Goal: Task Accomplishment & Management: Manage account settings

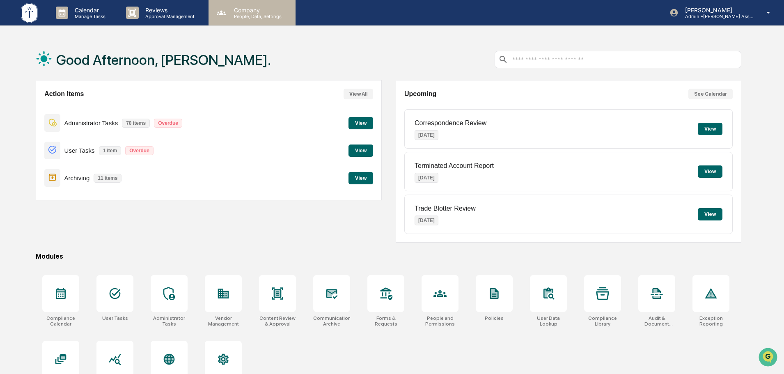
click at [235, 17] on p "People, Data, Settings" at bounding box center [256, 17] width 58 height 6
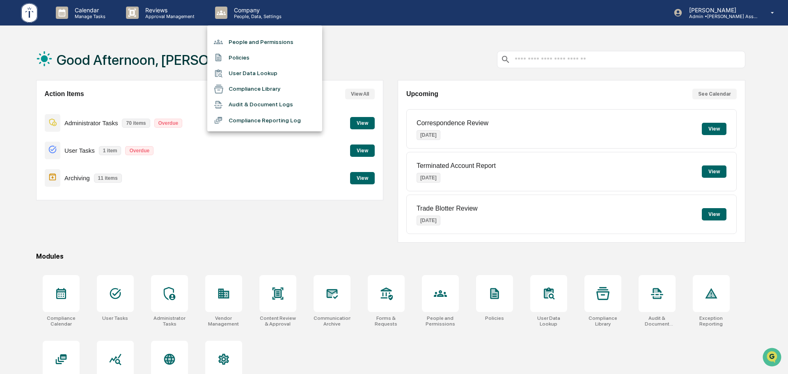
click at [182, 14] on div at bounding box center [394, 187] width 788 height 374
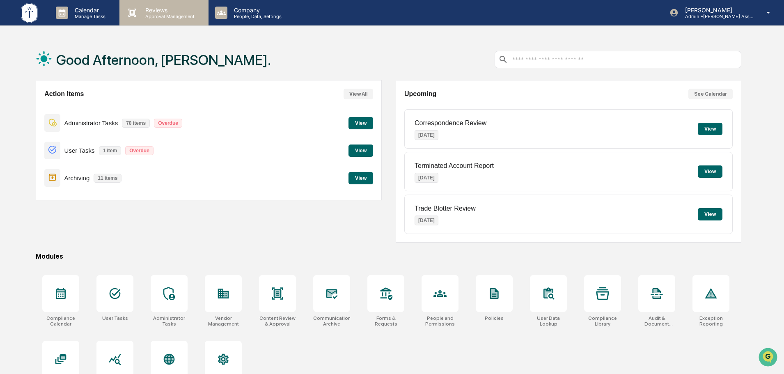
click at [170, 16] on p "Approval Management" at bounding box center [169, 17] width 60 height 6
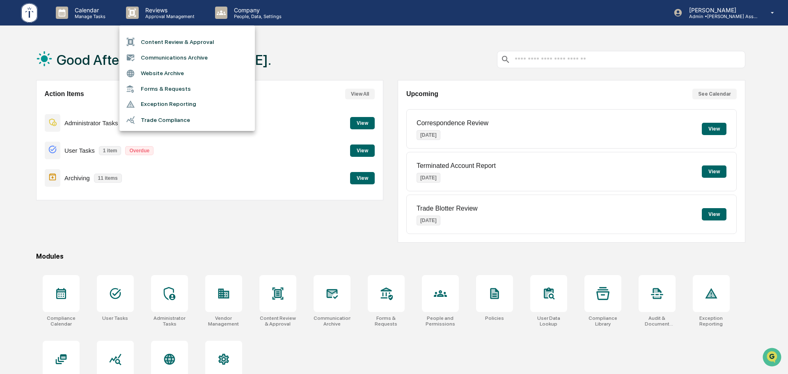
click at [189, 48] on li "Content Review & Approval" at bounding box center [186, 42] width 135 height 16
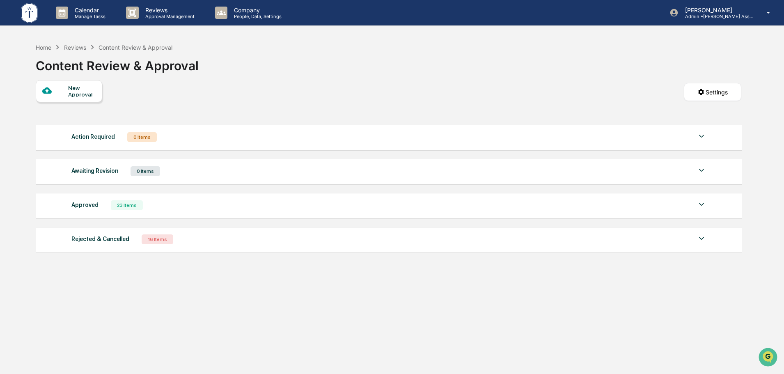
click at [209, 165] on div "Awaiting Revision 0 Items" at bounding box center [388, 170] width 635 height 11
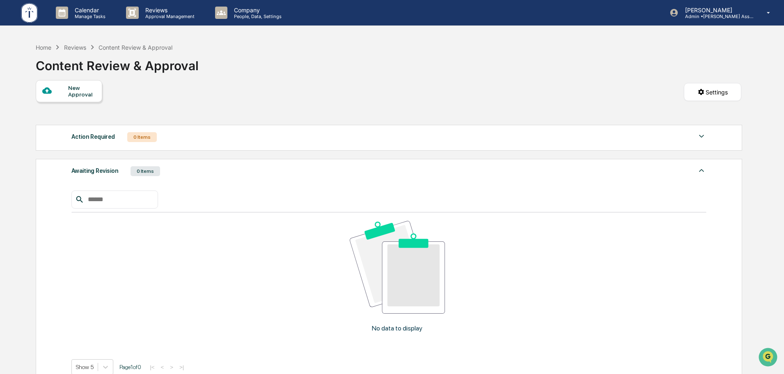
click at [209, 165] on div "Awaiting Revision 0 Items" at bounding box center [388, 170] width 635 height 11
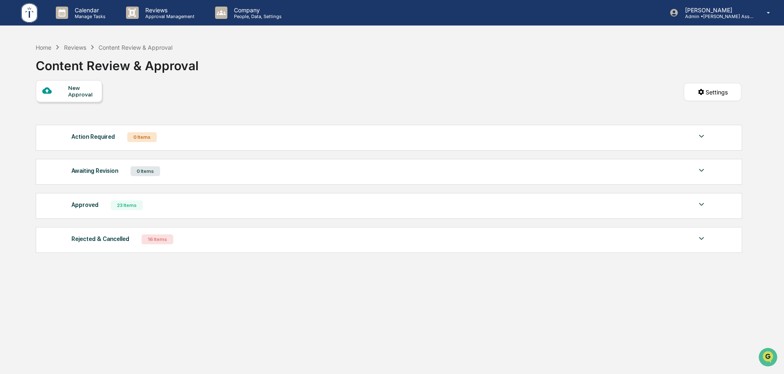
click at [203, 234] on div "Rejected & Cancelled 16 Items" at bounding box center [388, 239] width 635 height 11
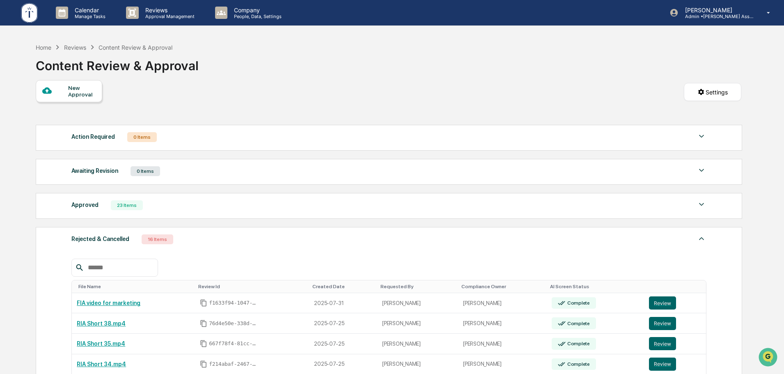
scroll to position [69, 0]
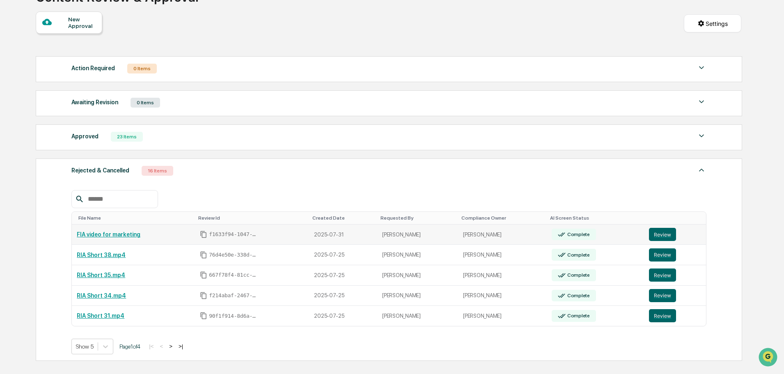
click at [117, 236] on link "FIA video for marketing" at bounding box center [109, 234] width 64 height 7
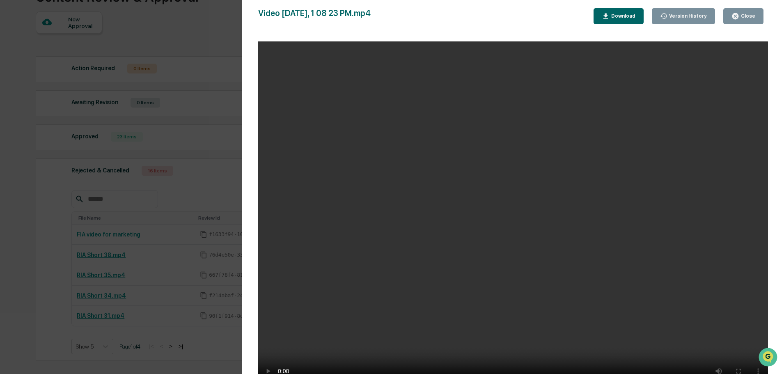
click at [55, 227] on div "Version History 07/31/2025, 03:21 PM Justin Miller Video May 15 2025, 1 08 23 P…" at bounding box center [392, 187] width 784 height 374
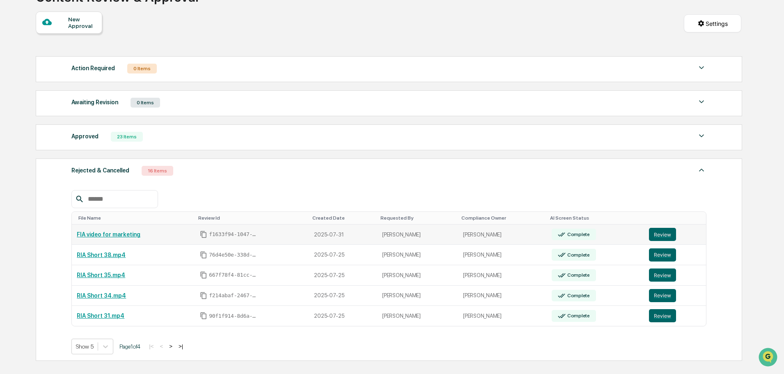
click at [187, 235] on div "FIA video for marketing" at bounding box center [133, 234] width 113 height 7
click at [654, 233] on button "Review" at bounding box center [662, 234] width 27 height 13
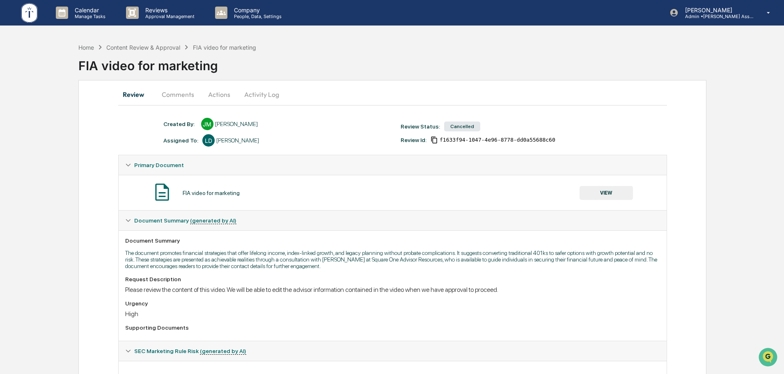
click at [175, 97] on button "Comments" at bounding box center [178, 95] width 46 height 20
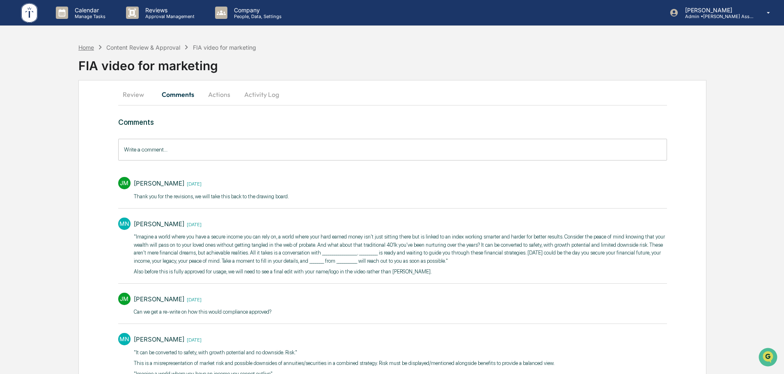
click at [88, 46] on div "Home" at bounding box center [86, 47] width 16 height 7
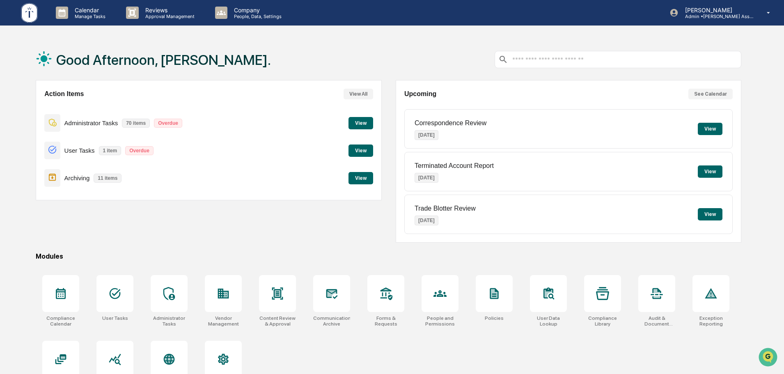
click at [711, 131] on button "View" at bounding box center [710, 129] width 25 height 12
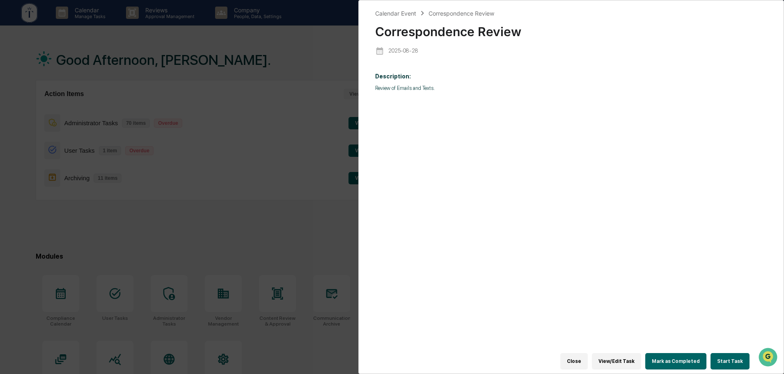
click at [308, 229] on div "Calendar Event Correspondence Review Correspondence Review [DATE] Description: …" at bounding box center [392, 187] width 784 height 374
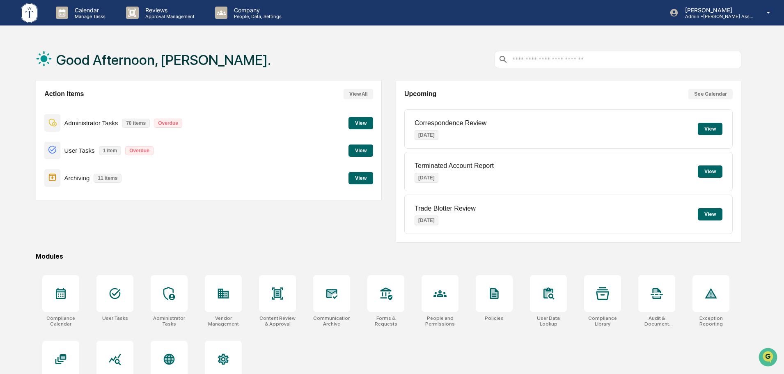
click at [358, 174] on button "View" at bounding box center [361, 178] width 25 height 12
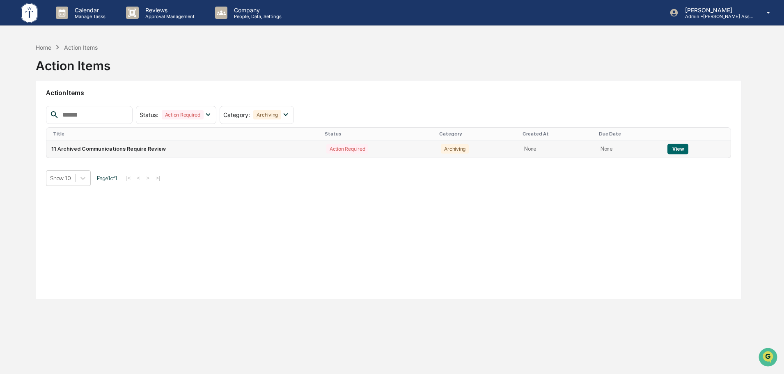
click at [214, 146] on td "11 Archived Communications Require Review" at bounding box center [183, 148] width 275 height 17
click at [667, 147] on button "View" at bounding box center [677, 149] width 21 height 11
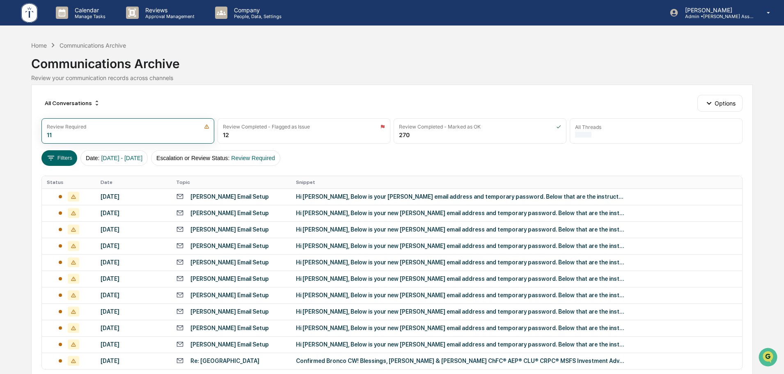
scroll to position [42, 0]
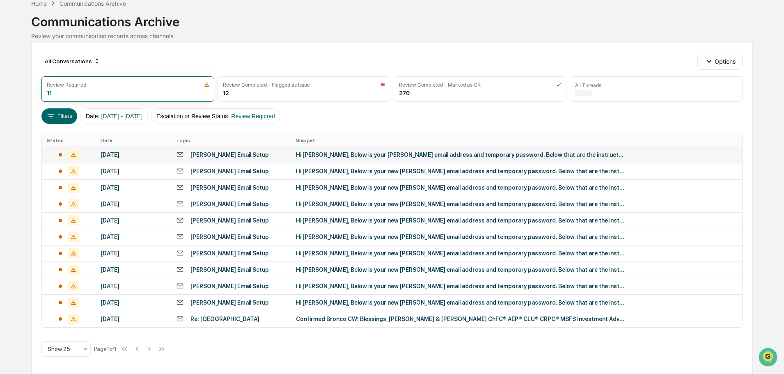
click at [259, 153] on div "[PERSON_NAME] Email Setup" at bounding box center [231, 155] width 110 height 8
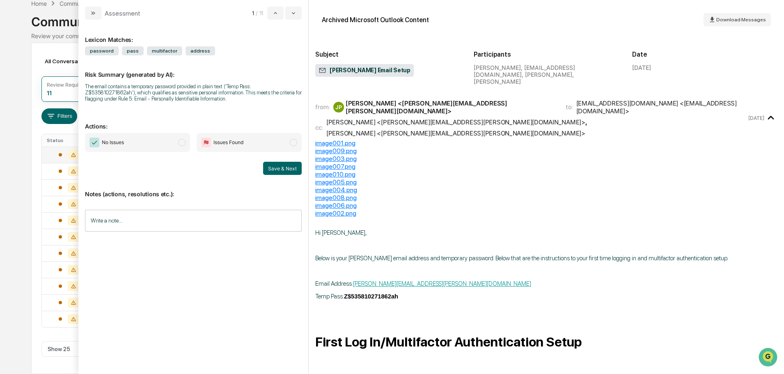
click at [135, 144] on span "No Issues" at bounding box center [137, 142] width 105 height 19
click at [276, 166] on button "Save & Next" at bounding box center [282, 168] width 39 height 13
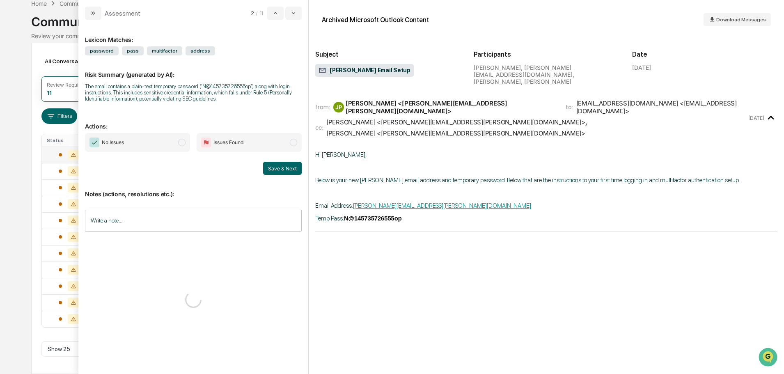
click at [144, 146] on span "No Issues" at bounding box center [137, 142] width 105 height 19
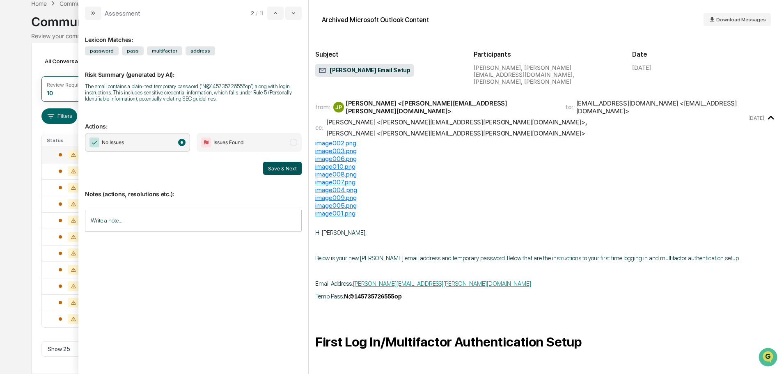
click at [278, 165] on button "Save & Next" at bounding box center [282, 168] width 39 height 13
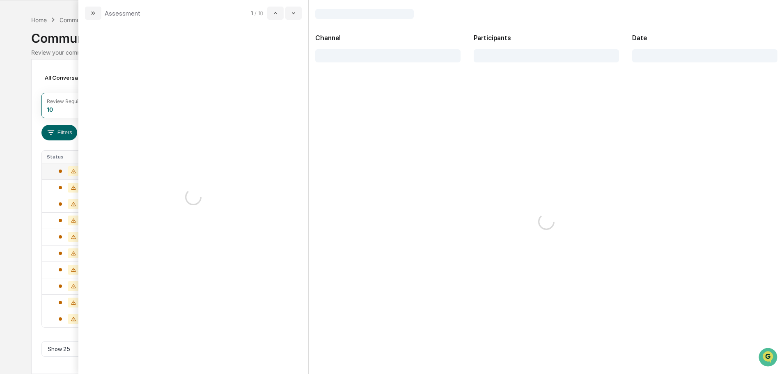
scroll to position [25, 0]
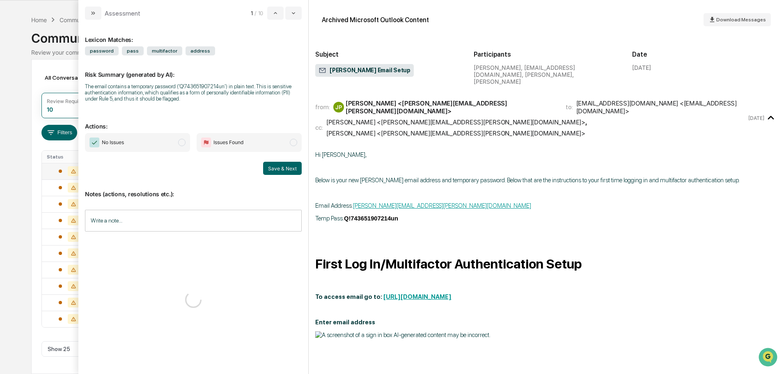
click at [152, 145] on span "No Issues" at bounding box center [137, 142] width 105 height 19
click at [284, 171] on button "Save & Next" at bounding box center [282, 168] width 39 height 13
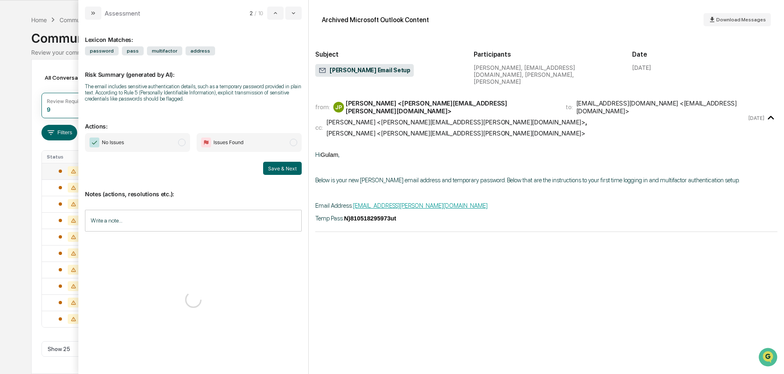
click at [142, 148] on span "No Issues" at bounding box center [137, 142] width 105 height 19
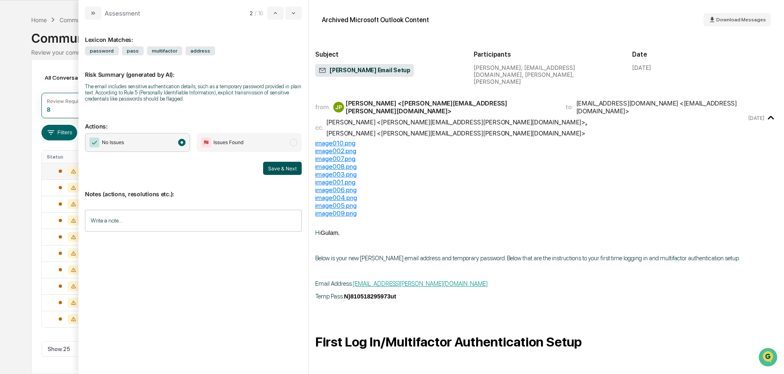
click at [280, 169] on button "Save & Next" at bounding box center [282, 168] width 39 height 13
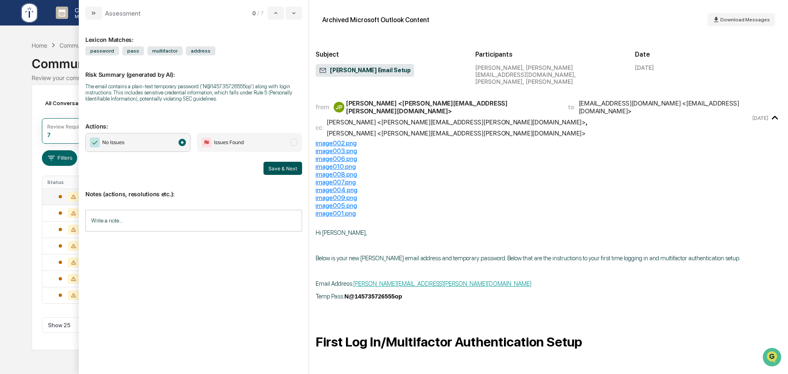
click at [283, 170] on button "Save & Next" at bounding box center [283, 168] width 39 height 13
click at [150, 142] on span "No Issues" at bounding box center [137, 142] width 105 height 19
click at [278, 167] on button "Save & Next" at bounding box center [283, 168] width 39 height 13
click at [161, 141] on span "No Issues" at bounding box center [137, 142] width 105 height 19
click at [289, 170] on button "Save & Next" at bounding box center [283, 168] width 39 height 13
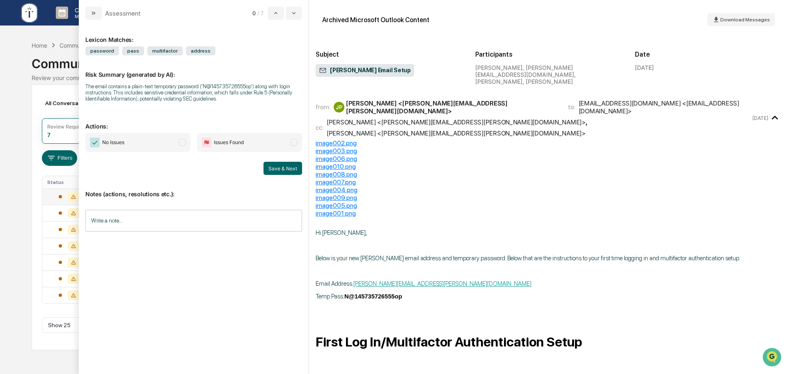
click at [123, 140] on span "No Issues" at bounding box center [113, 142] width 22 height 8
click at [289, 167] on button "Save & Next" at bounding box center [283, 168] width 39 height 13
click at [9, 181] on div "Calendar Manage Tasks Reviews Approval Management Company People, Data, Setting…" at bounding box center [394, 187] width 788 height 374
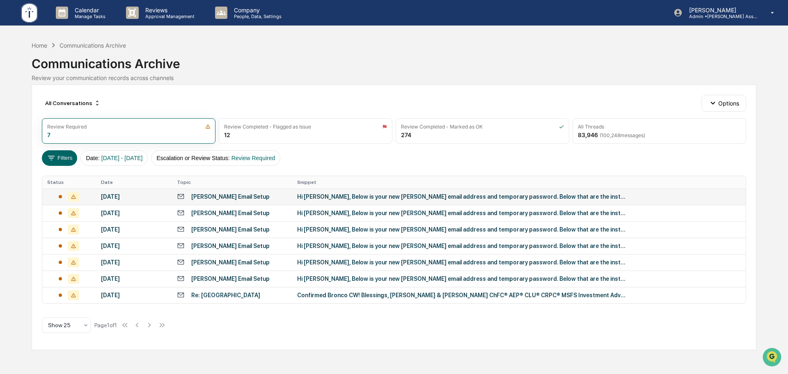
click at [220, 189] on td "[PERSON_NAME] Email Setup" at bounding box center [232, 196] width 120 height 16
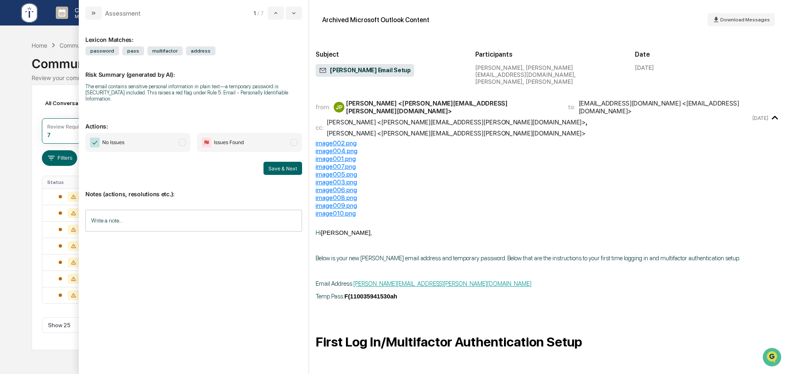
click at [160, 135] on span "No Issues" at bounding box center [137, 142] width 105 height 19
click at [285, 163] on button "Save & Next" at bounding box center [283, 168] width 39 height 13
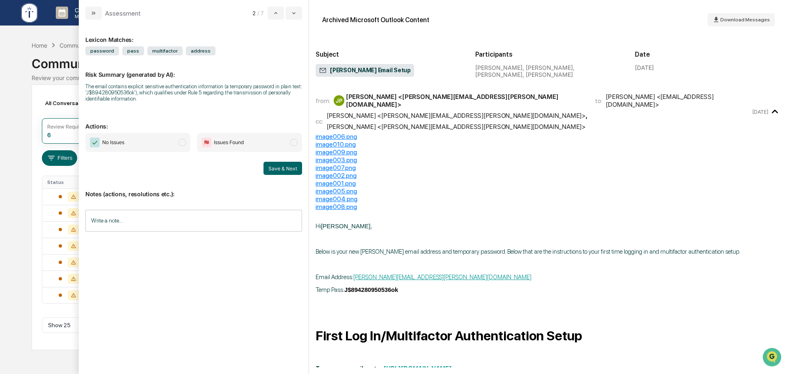
click at [144, 140] on span "No Issues" at bounding box center [137, 142] width 105 height 19
click at [283, 166] on button "Save & Next" at bounding box center [283, 168] width 39 height 13
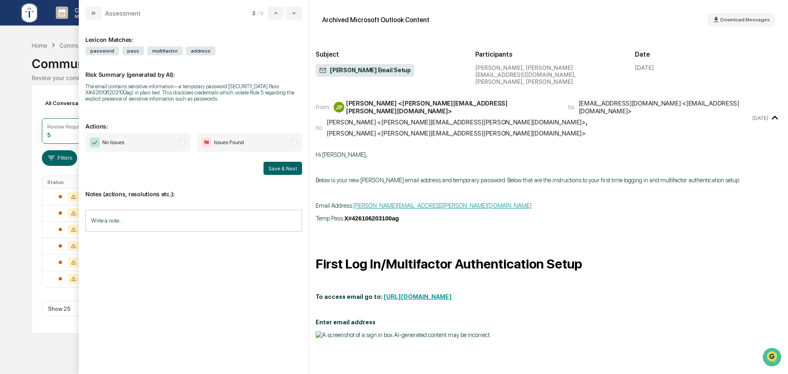
click at [154, 148] on span "No Issues" at bounding box center [137, 142] width 105 height 19
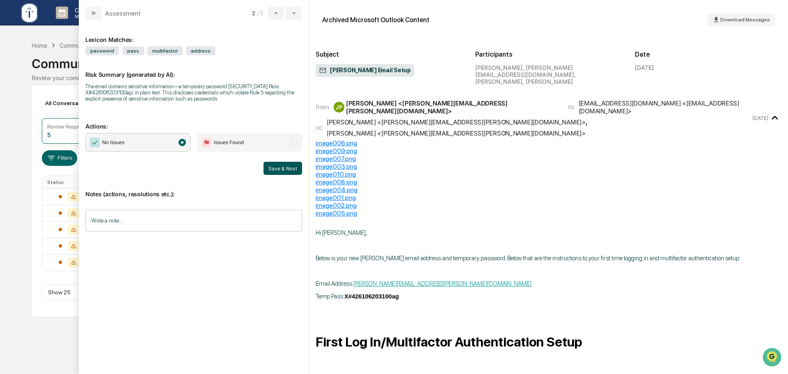
click at [295, 168] on button "Save & Next" at bounding box center [283, 168] width 39 height 13
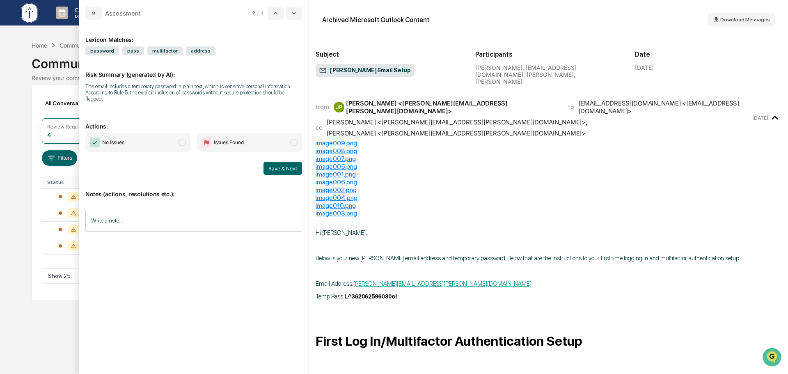
click at [148, 140] on span "No Issues" at bounding box center [137, 142] width 105 height 19
click at [284, 162] on button "Save & Next" at bounding box center [283, 168] width 39 height 13
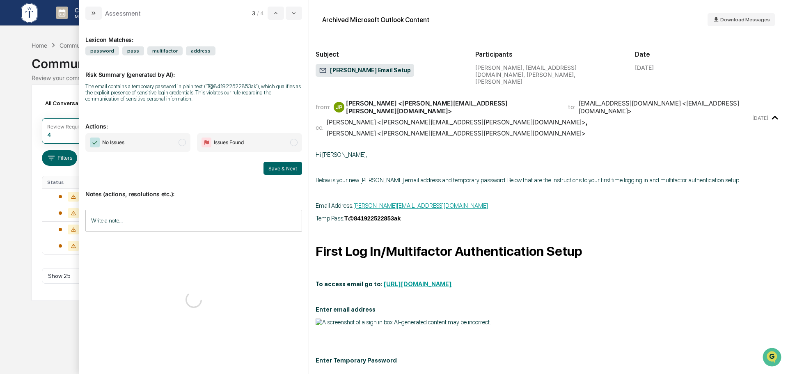
click at [143, 142] on span "No Issues" at bounding box center [137, 142] width 105 height 19
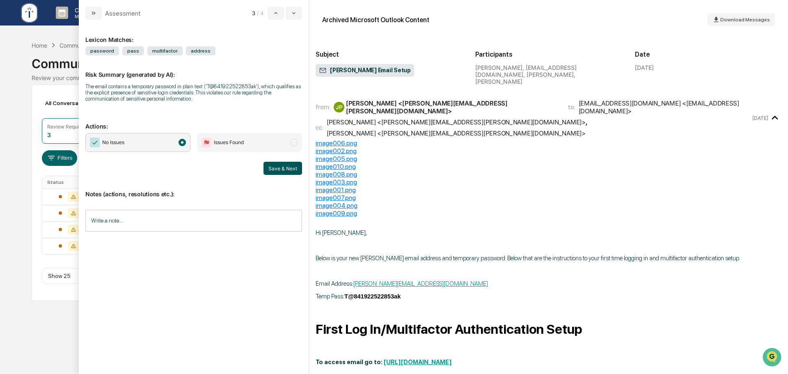
click at [278, 171] on button "Save & Next" at bounding box center [283, 168] width 39 height 13
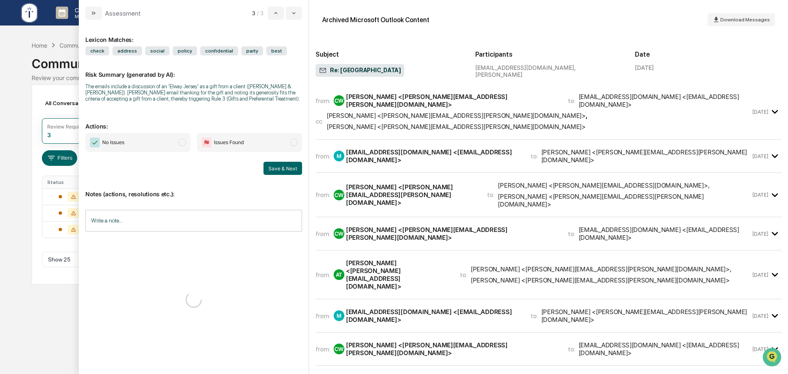
click at [141, 147] on span "No Issues" at bounding box center [137, 142] width 105 height 19
click at [274, 170] on button "Save & Next" at bounding box center [283, 168] width 39 height 13
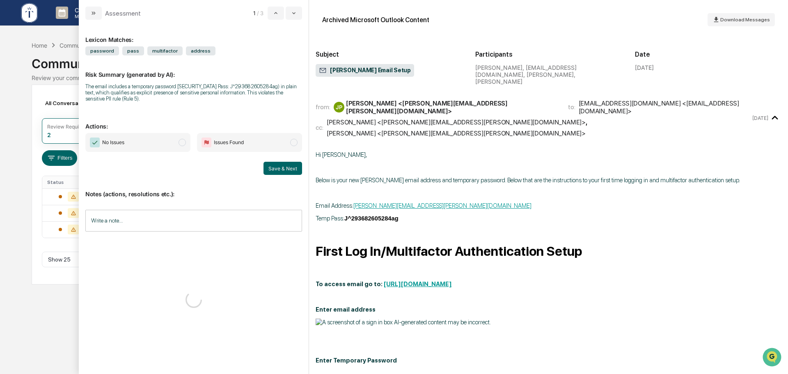
click at [144, 146] on span "No Issues" at bounding box center [137, 142] width 105 height 19
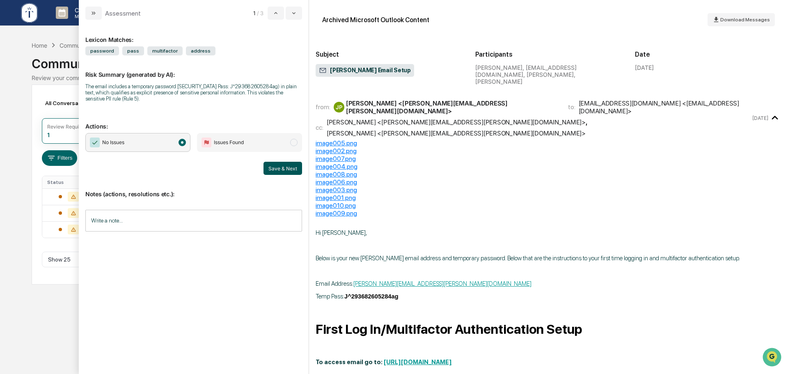
click at [279, 167] on button "Save & Next" at bounding box center [283, 168] width 39 height 13
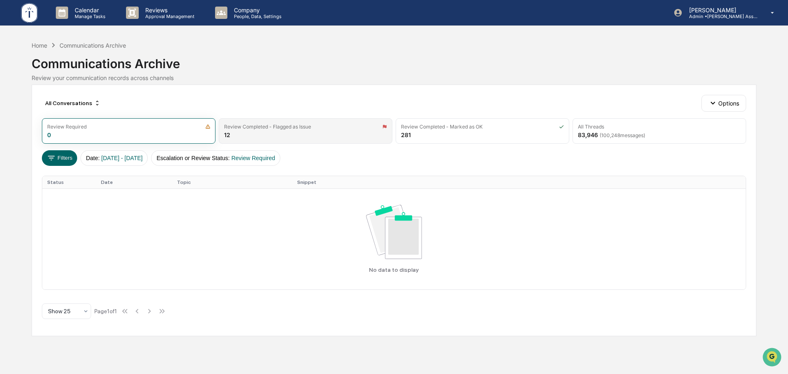
click at [305, 135] on div "Review Completed - Flagged as Issue 12" at bounding box center [306, 130] width 174 height 25
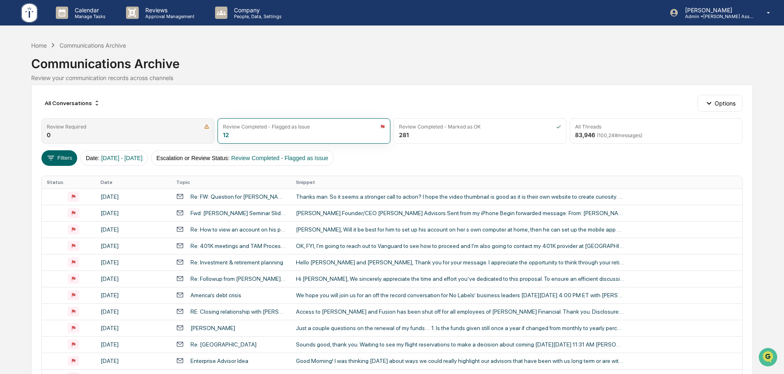
click at [151, 125] on div "Review Required" at bounding box center [128, 127] width 162 height 6
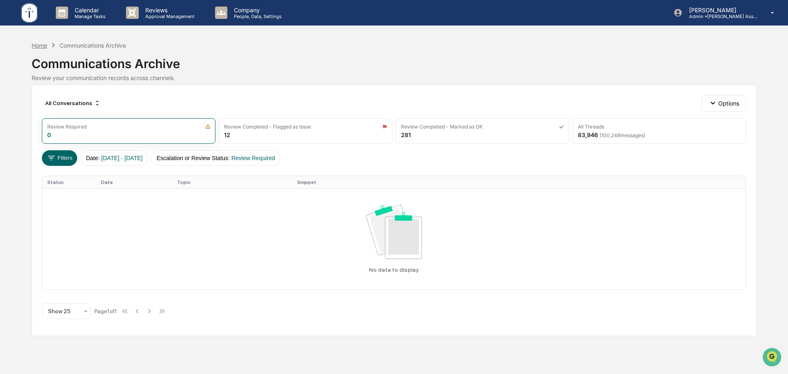
click at [32, 45] on div "Home" at bounding box center [40, 45] width 16 height 7
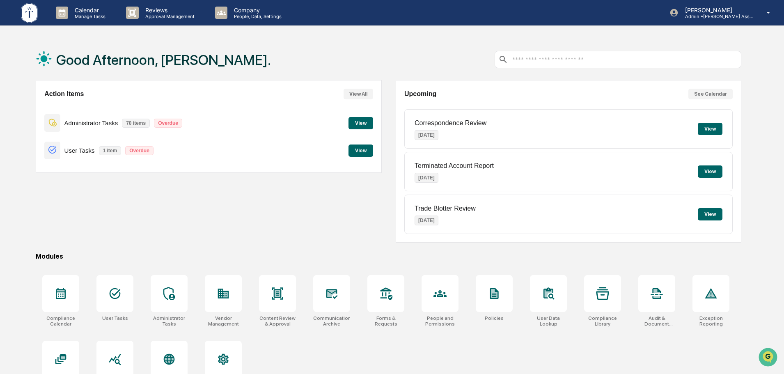
click at [718, 129] on button "View" at bounding box center [710, 129] width 25 height 12
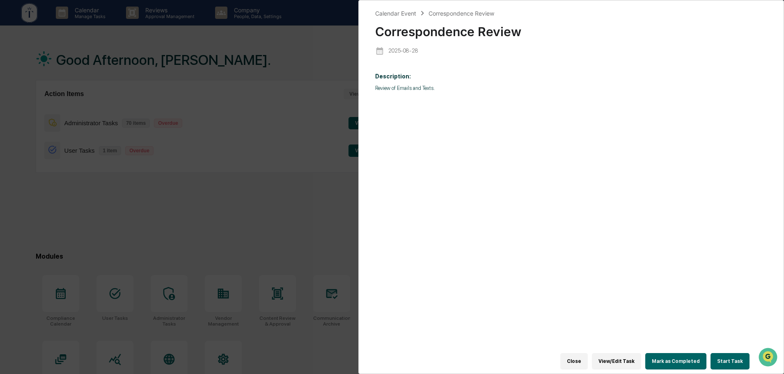
click at [683, 357] on button "Mark as Completed" at bounding box center [675, 361] width 61 height 16
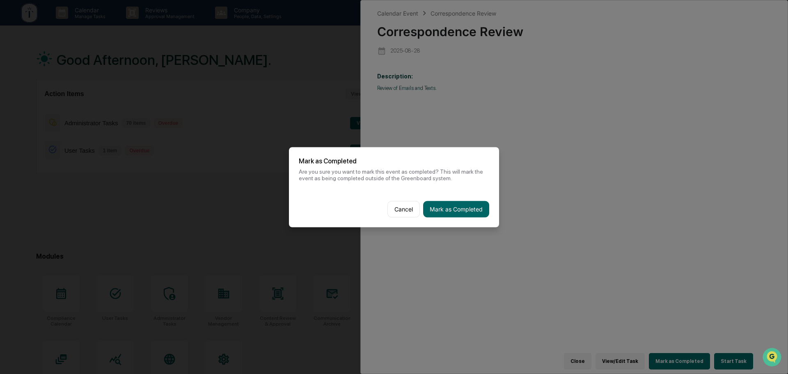
click at [468, 217] on div "Cancel Mark as Completed" at bounding box center [394, 209] width 210 height 36
click at [454, 205] on button "Mark as Completed" at bounding box center [456, 209] width 66 height 16
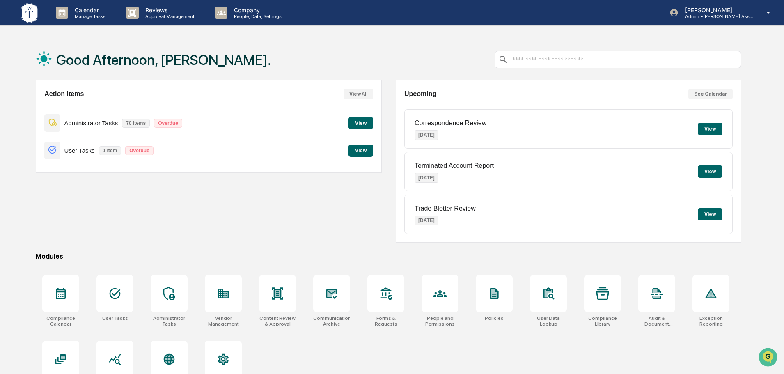
click at [353, 221] on div "Action Items View All Administrator Tasks 70 items Overdue View User Tasks 1 it…" at bounding box center [209, 161] width 346 height 163
click at [269, 216] on div "Action Items View All Administrator Tasks 70 items Overdue View User Tasks 1 it…" at bounding box center [209, 161] width 346 height 163
click at [358, 153] on button "View" at bounding box center [361, 150] width 25 height 12
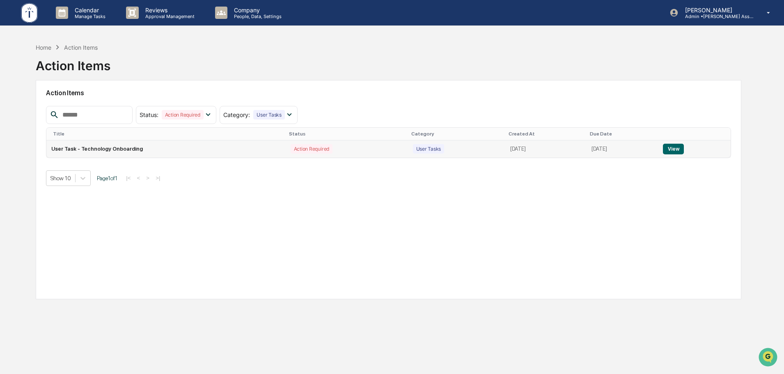
click at [681, 147] on button "View" at bounding box center [673, 149] width 21 height 11
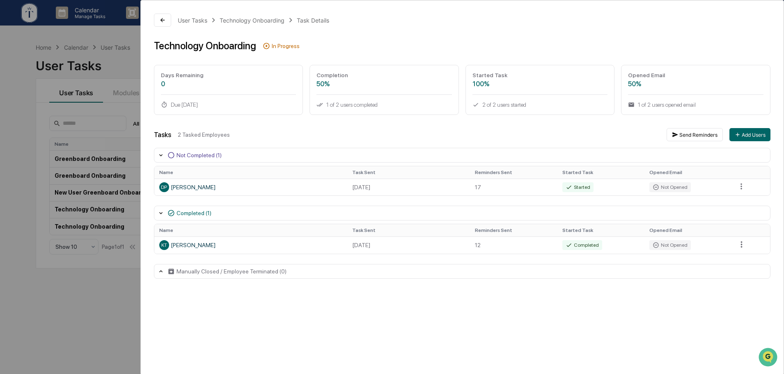
click at [69, 307] on div "User Tasks Technology Onboarding Task Details Technology Onboarding In Progress…" at bounding box center [392, 187] width 784 height 374
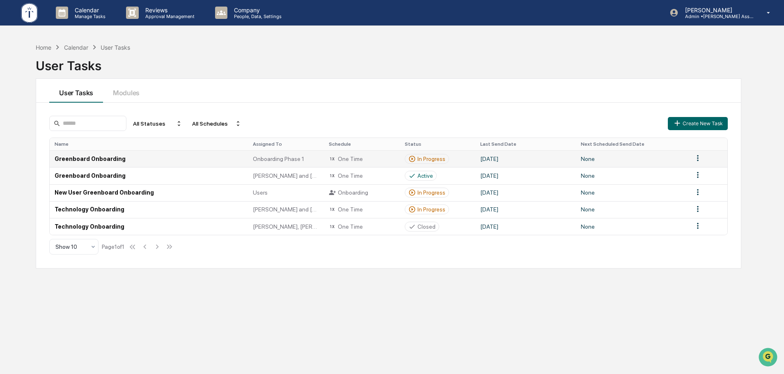
click at [426, 160] on div "In Progress" at bounding box center [431, 159] width 28 height 7
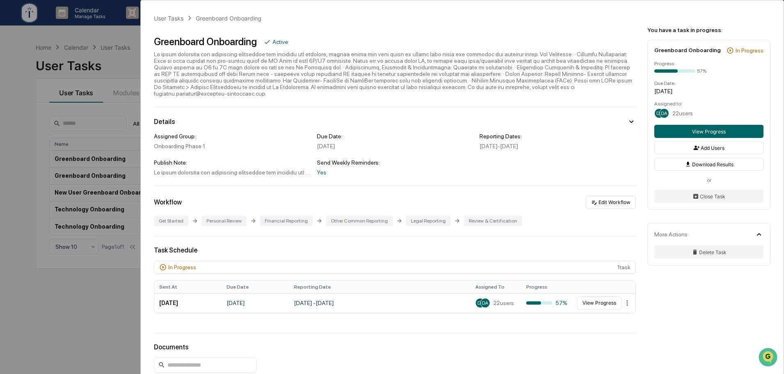
click at [62, 298] on div "User Tasks Greenboard Onboarding Greenboard Onboarding Active Details Assigned …" at bounding box center [392, 187] width 784 height 374
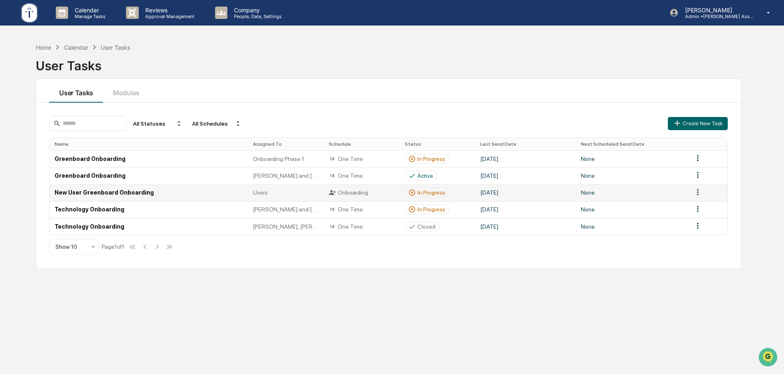
click at [423, 194] on div "In Progress" at bounding box center [431, 192] width 28 height 7
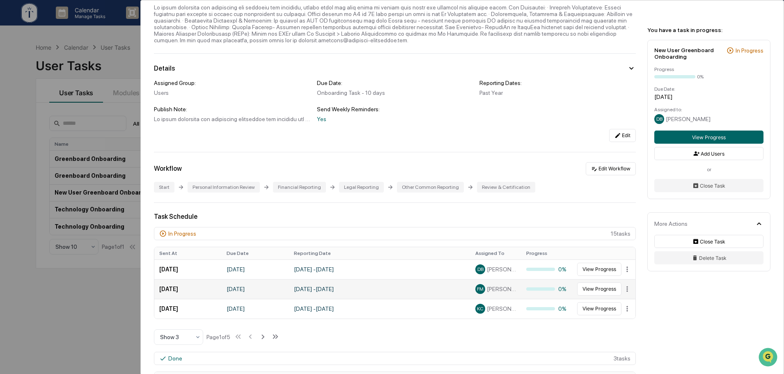
scroll to position [115, 0]
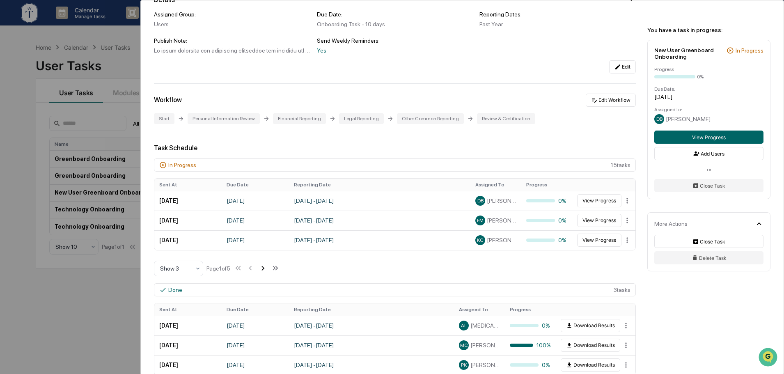
click at [263, 268] on icon at bounding box center [262, 268] width 9 height 9
click at [265, 267] on icon at bounding box center [263, 268] width 9 height 9
click at [253, 267] on icon at bounding box center [251, 268] width 9 height 9
click at [268, 269] on icon at bounding box center [263, 268] width 9 height 9
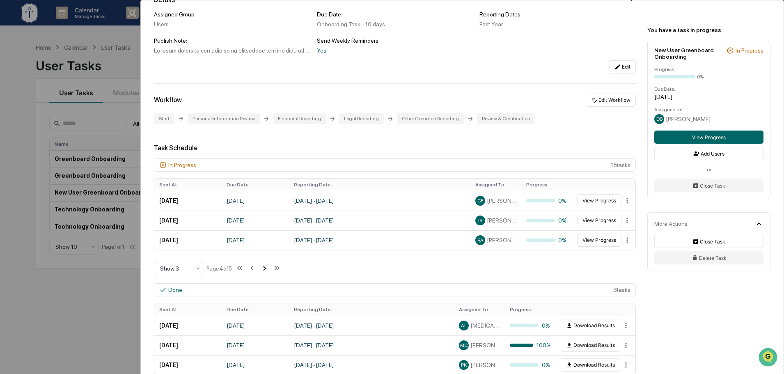
click at [269, 269] on icon at bounding box center [264, 268] width 9 height 9
click at [99, 296] on div "User Tasks New User Greenboard Onboarding New User Greenboard Onboarding Active…" at bounding box center [392, 187] width 784 height 374
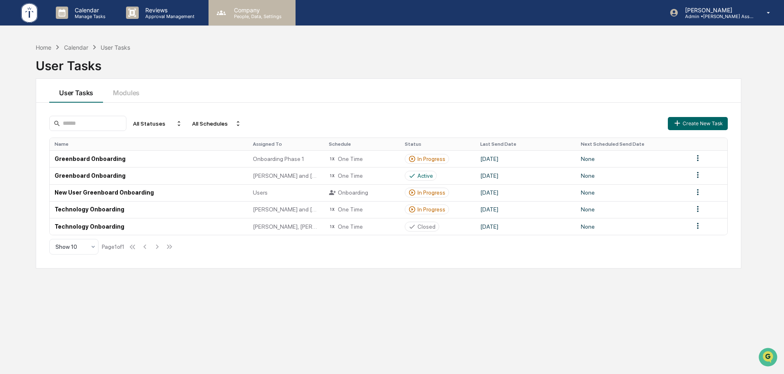
click at [227, 8] on p "Company" at bounding box center [256, 10] width 58 height 7
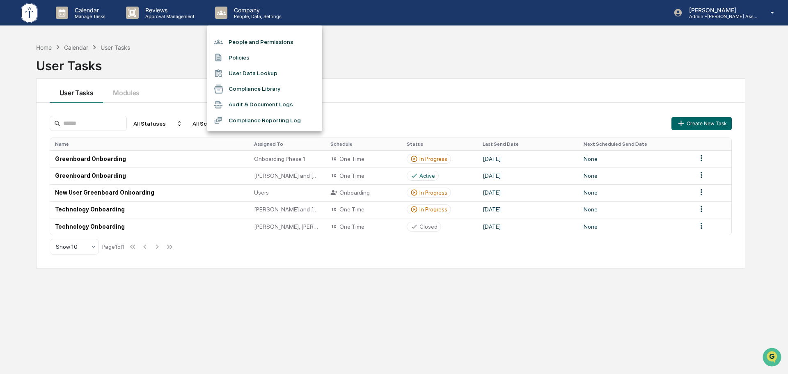
click at [257, 43] on li "People and Permissions" at bounding box center [264, 42] width 115 height 16
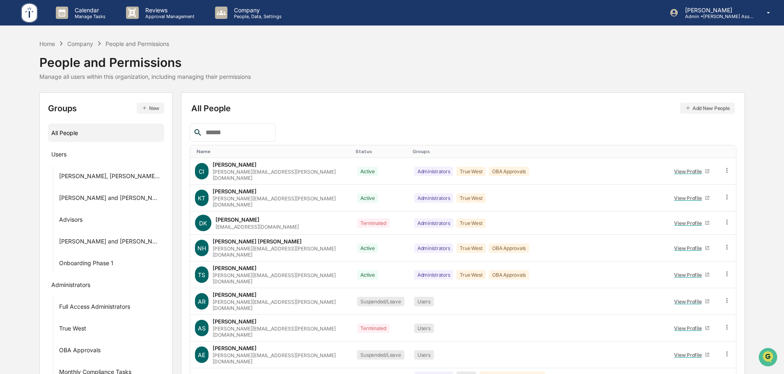
click at [229, 133] on input "text" at bounding box center [237, 132] width 70 height 11
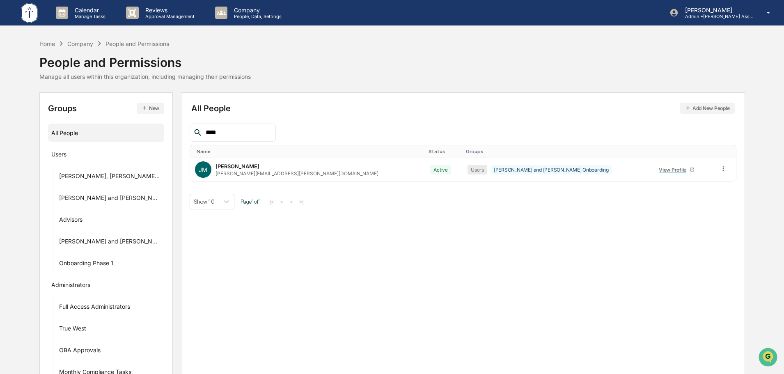
click at [229, 133] on input "****" at bounding box center [237, 132] width 70 height 11
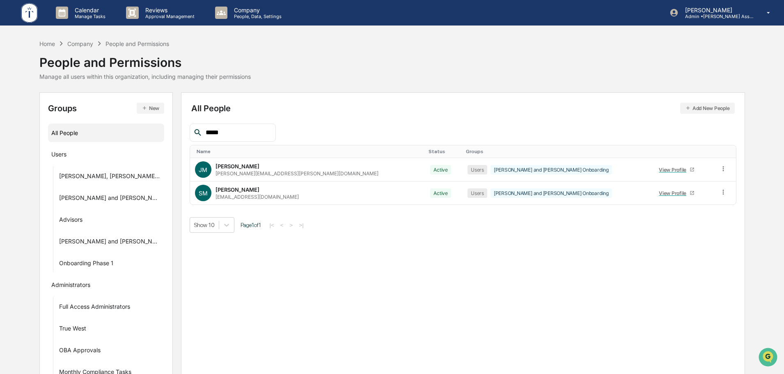
type input "*****"
click at [369, 261] on div "All People Add New People ***** Name Status Groups JM [PERSON_NAME] [PERSON_NAM…" at bounding box center [463, 242] width 564 height 300
click at [245, 128] on input "*****" at bounding box center [237, 132] width 70 height 11
click at [247, 130] on input "*****" at bounding box center [237, 132] width 70 height 11
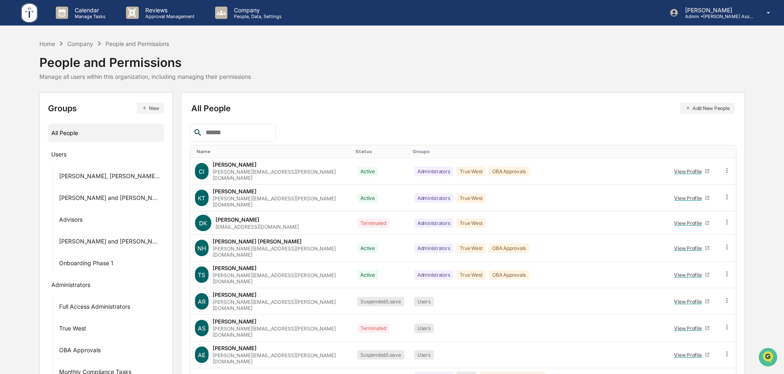
click at [383, 126] on div at bounding box center [463, 133] width 547 height 18
click at [50, 45] on div "Home" at bounding box center [47, 43] width 16 height 7
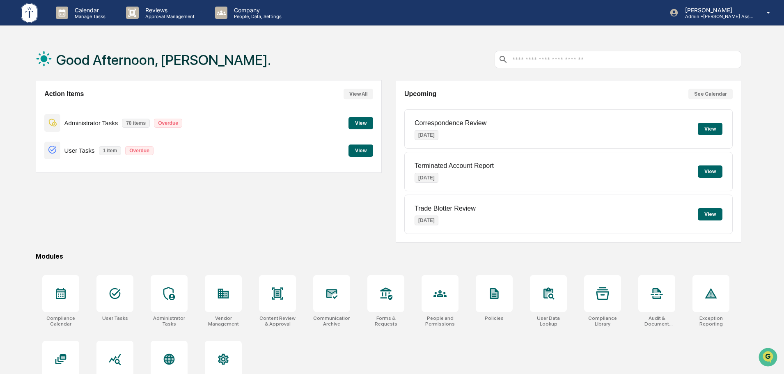
click at [385, 76] on div "Good Afternoon, [PERSON_NAME]." at bounding box center [389, 59] width 706 height 41
click at [261, 16] on p "People, Data, Settings" at bounding box center [256, 17] width 58 height 6
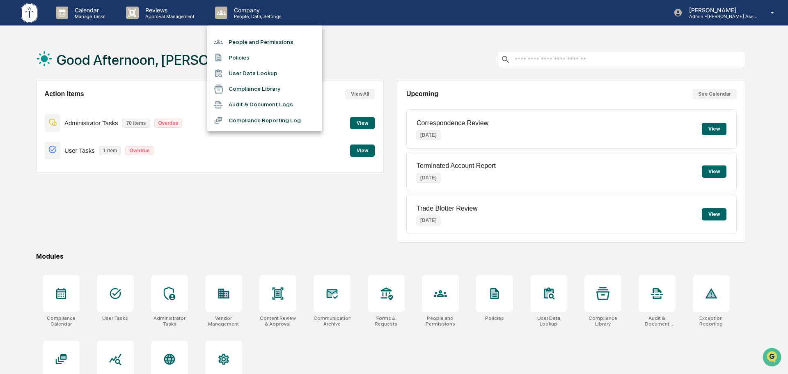
click at [273, 36] on li "People and Permissions" at bounding box center [264, 42] width 115 height 16
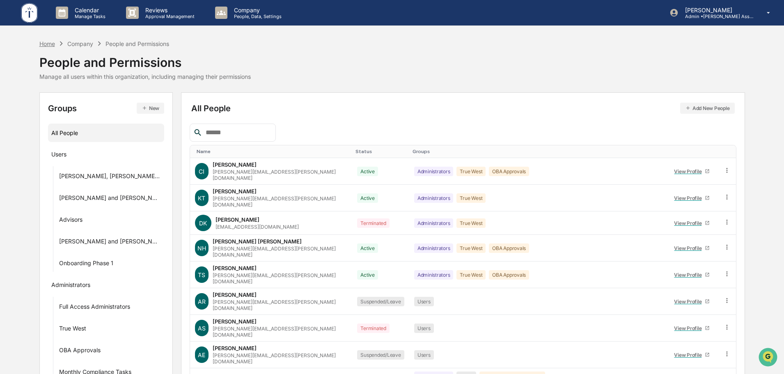
click at [53, 45] on div "Home" at bounding box center [47, 43] width 16 height 7
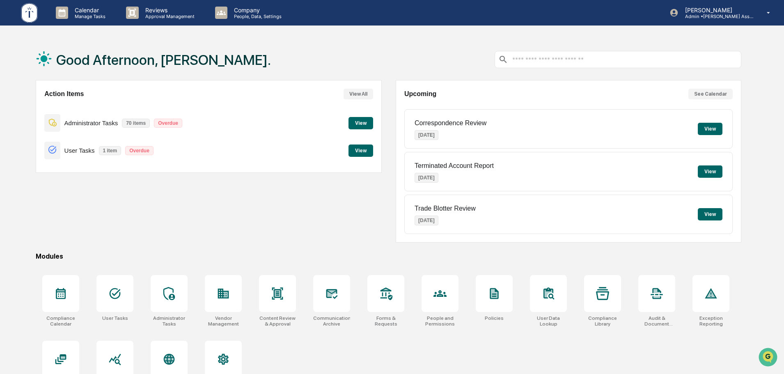
click at [391, 67] on div "Good Afternoon, [PERSON_NAME]." at bounding box center [389, 59] width 706 height 41
click at [275, 41] on div "Good Afternoon, [PERSON_NAME]." at bounding box center [389, 59] width 706 height 41
click at [234, 1] on div "Company People, Data, Settings" at bounding box center [252, 12] width 87 height 25
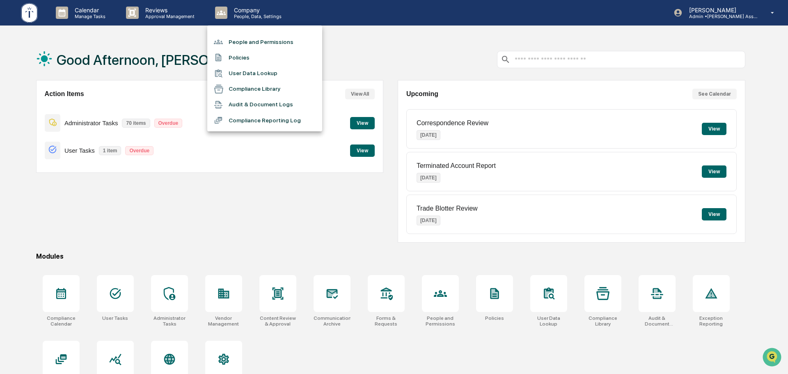
click at [366, 39] on div at bounding box center [394, 187] width 788 height 374
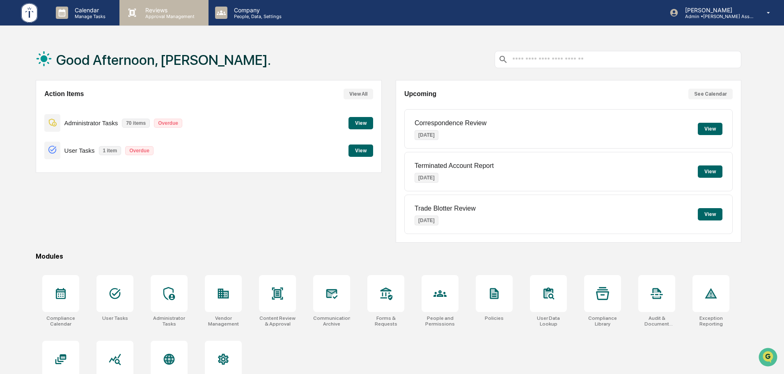
click at [174, 18] on p "Approval Management" at bounding box center [169, 17] width 60 height 6
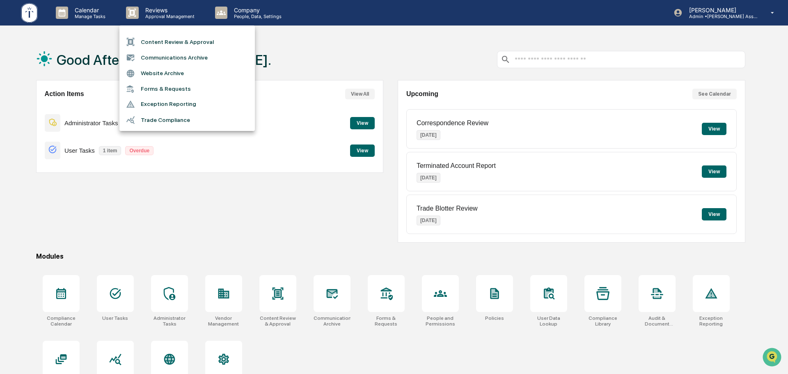
click at [297, 45] on div at bounding box center [394, 187] width 788 height 374
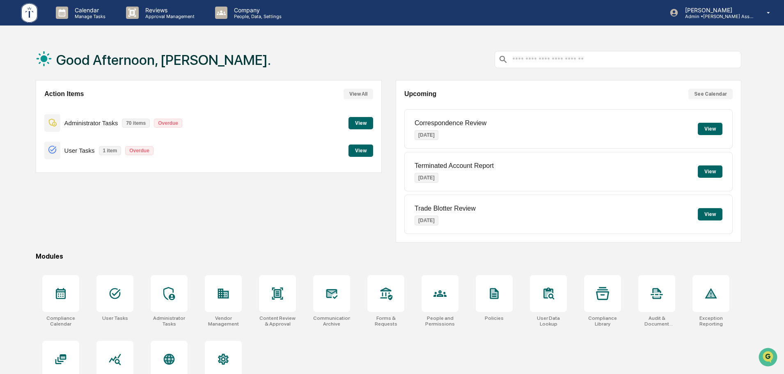
click at [348, 149] on div "User Tasks 1 item Overdue View" at bounding box center [208, 151] width 328 height 28
click at [360, 149] on button "View" at bounding box center [361, 150] width 25 height 12
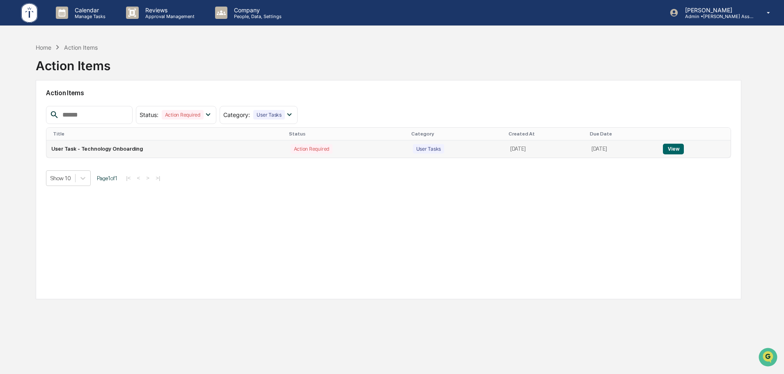
click at [684, 148] on button "View" at bounding box center [673, 149] width 21 height 11
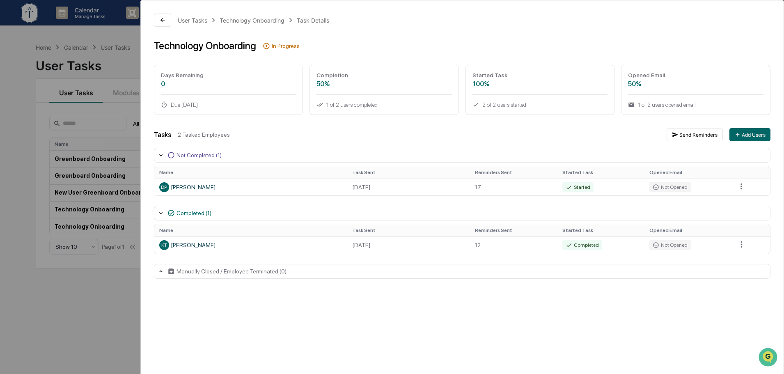
click at [89, 345] on div "User Tasks Technology Onboarding Task Details Technology Onboarding In Progress…" at bounding box center [392, 187] width 784 height 374
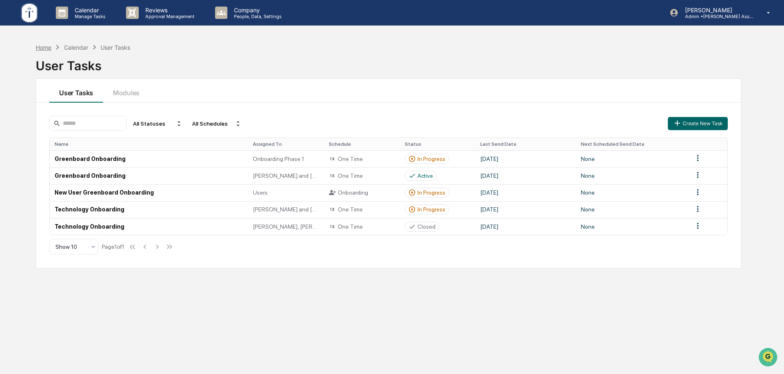
click at [42, 46] on div "Home" at bounding box center [44, 47] width 16 height 7
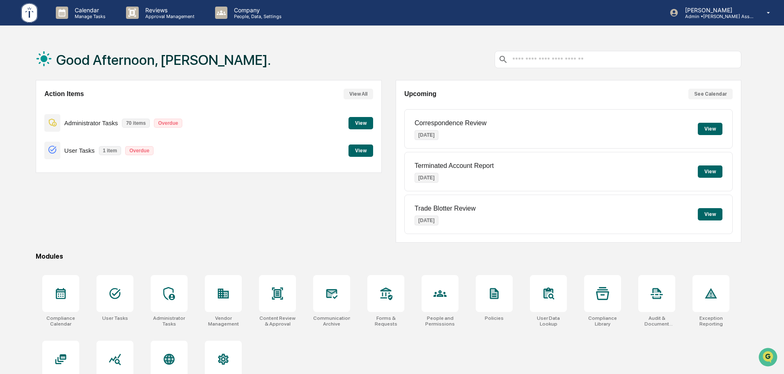
click at [390, 166] on div "Action Items View All Administrator Tasks 70 items Overdue View User Tasks 1 it…" at bounding box center [389, 161] width 706 height 163
